Goal: Information Seeking & Learning: Check status

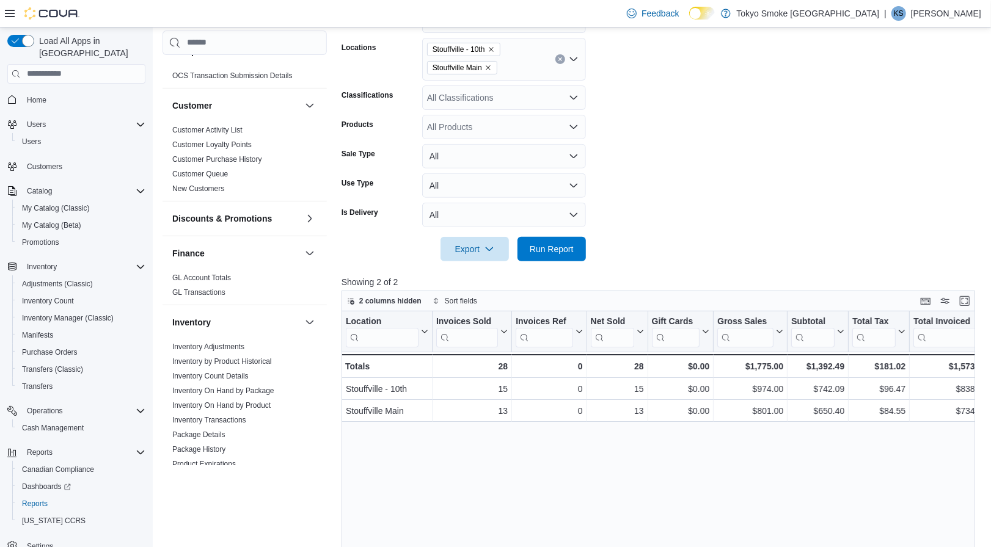
scroll to position [90, 0]
click at [239, 406] on link "Inventory On Hand by Product" at bounding box center [221, 405] width 98 height 9
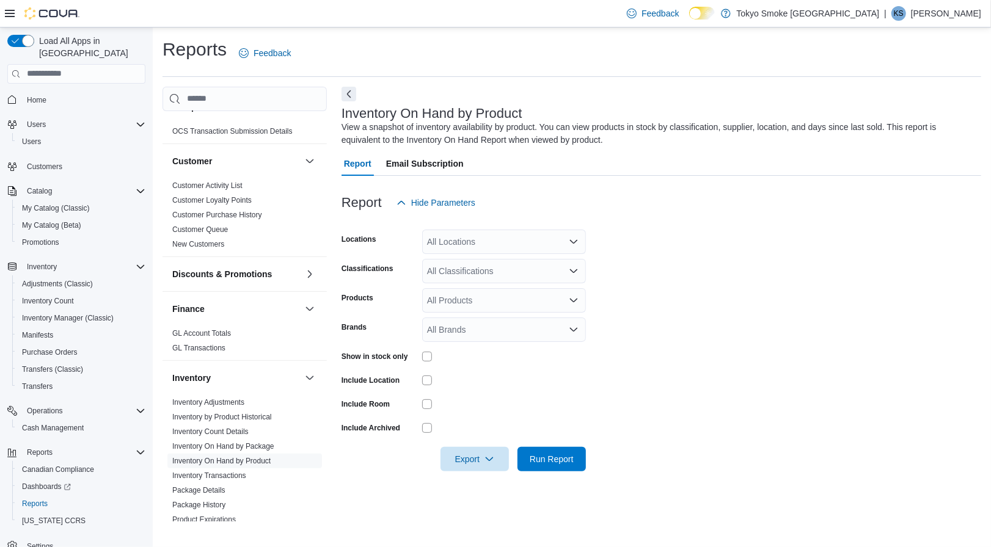
click at [494, 234] on div "All Locations" at bounding box center [504, 242] width 164 height 24
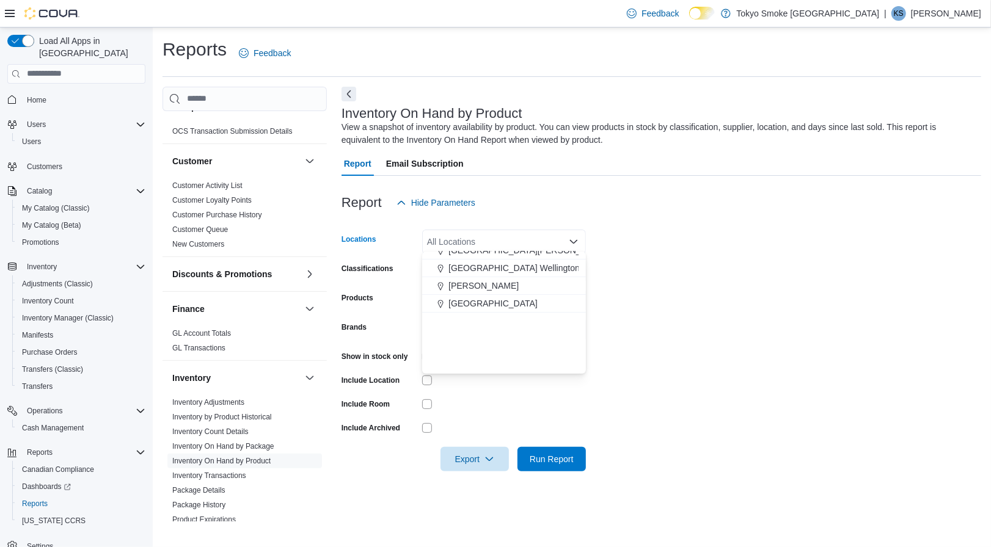
scroll to position [205, 0]
click at [487, 314] on button "Stouffville - 10th" at bounding box center [504, 321] width 164 height 18
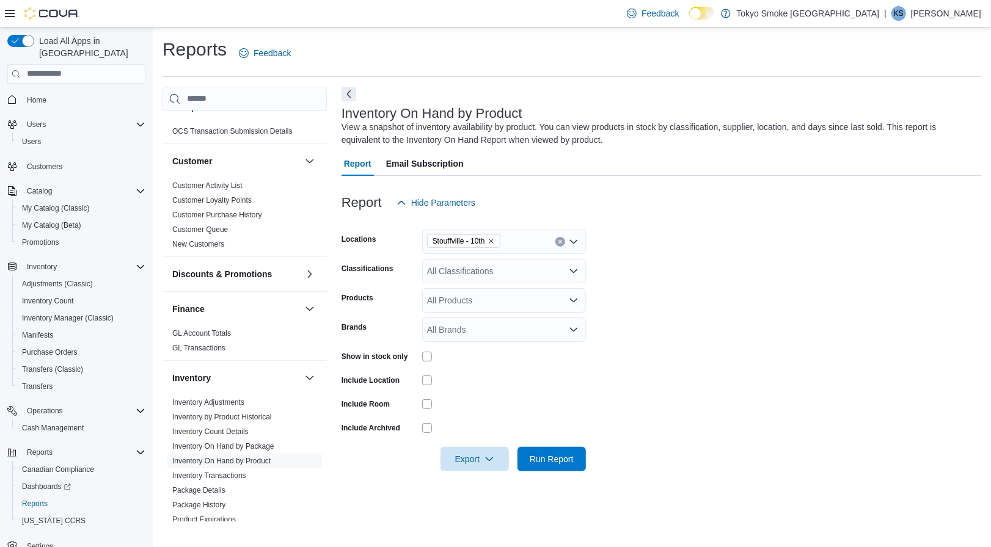
click at [390, 278] on div "Classifications" at bounding box center [379, 271] width 76 height 24
click at [445, 269] on div "All Classifications" at bounding box center [504, 271] width 164 height 24
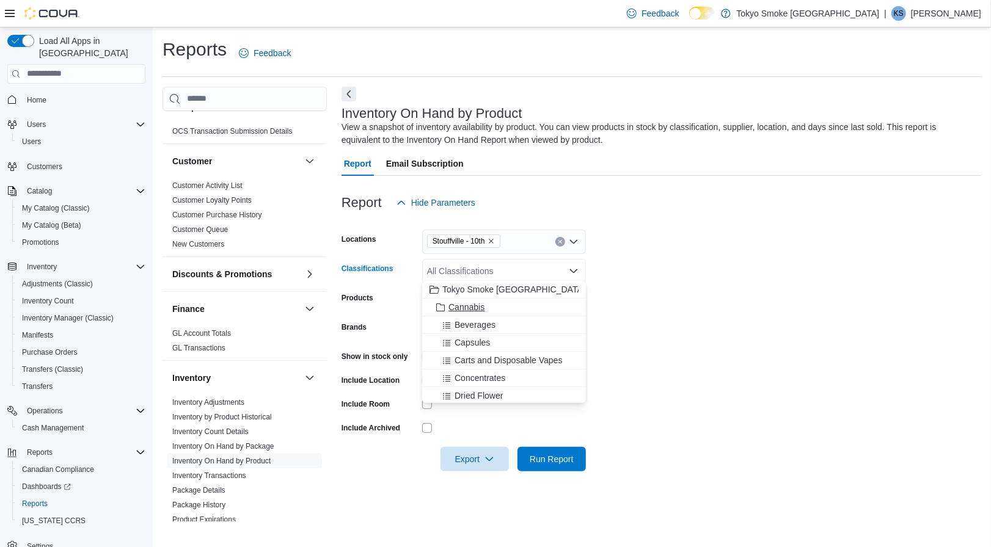
click at [461, 310] on span "Cannabis" at bounding box center [466, 307] width 36 height 12
click at [624, 337] on form "Locations [GEOGRAPHIC_DATA] - 10th Classifications Cannabis Combo box. Selected…" at bounding box center [661, 343] width 640 height 257
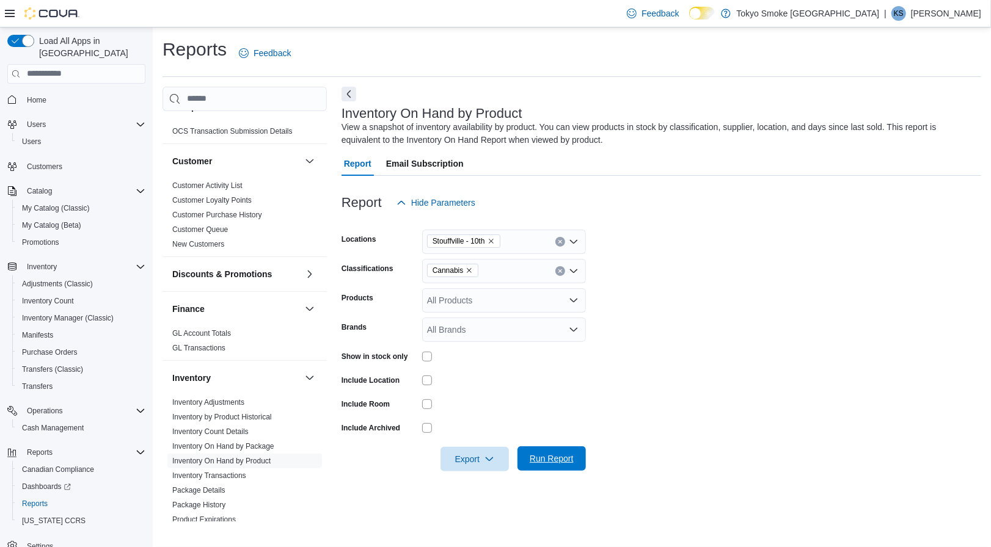
click at [535, 458] on span "Run Report" at bounding box center [552, 459] width 44 height 12
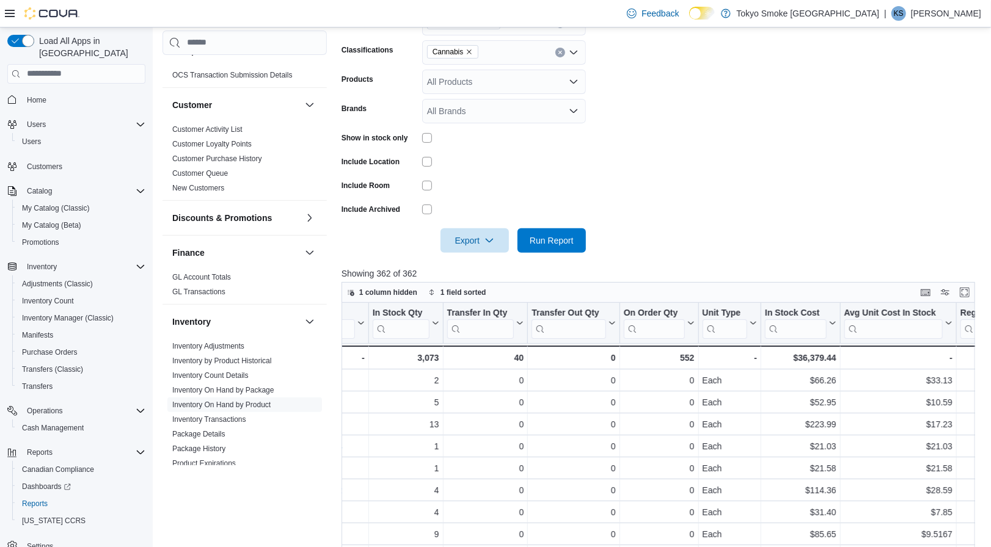
scroll to position [0, 524]
